Goal: Navigation & Orientation: Find specific page/section

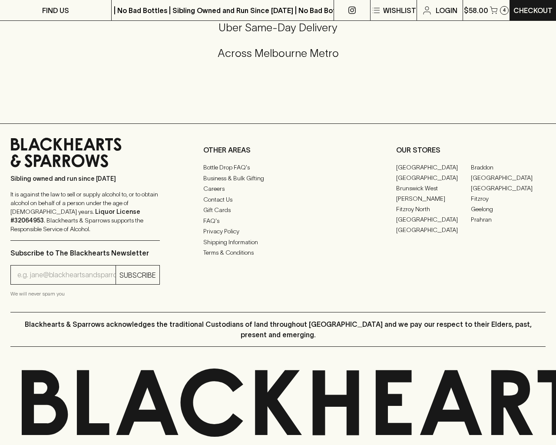
scroll to position [460, 0]
type input "[EMAIL_ADDRESS]"
type input "1"
type input "e"
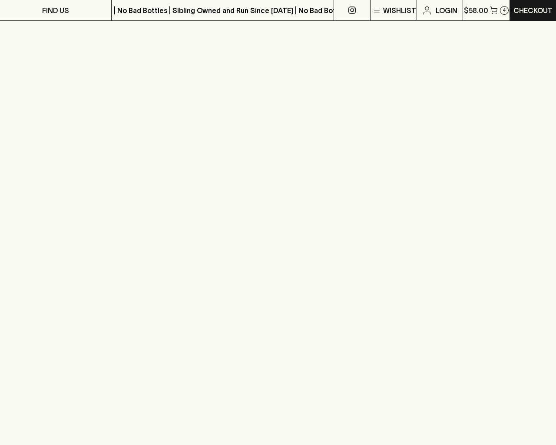
scroll to position [1021, 0]
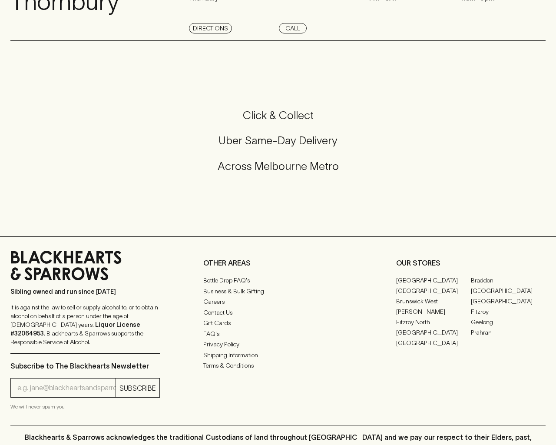
scroll to position [1167, 0]
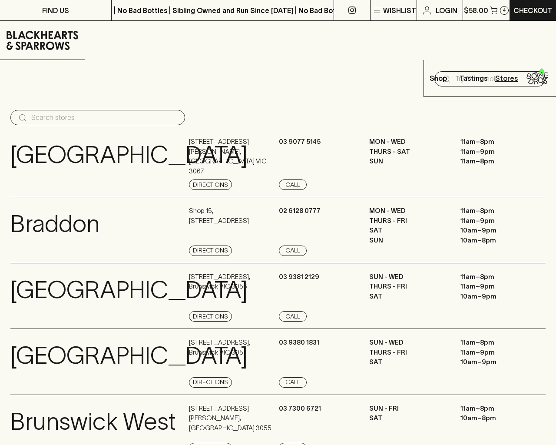
type input "e"
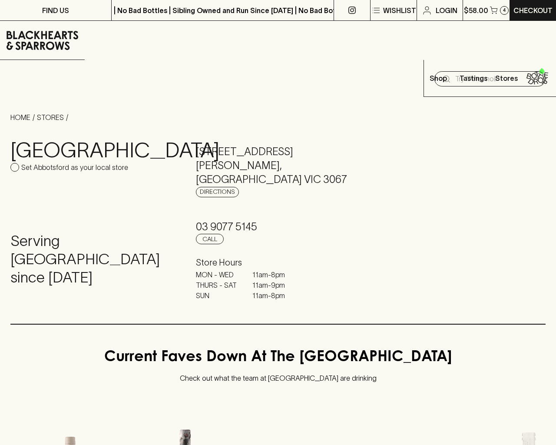
type input "e"
checkbox input "true"
